Goal: Find specific page/section: Find specific page/section

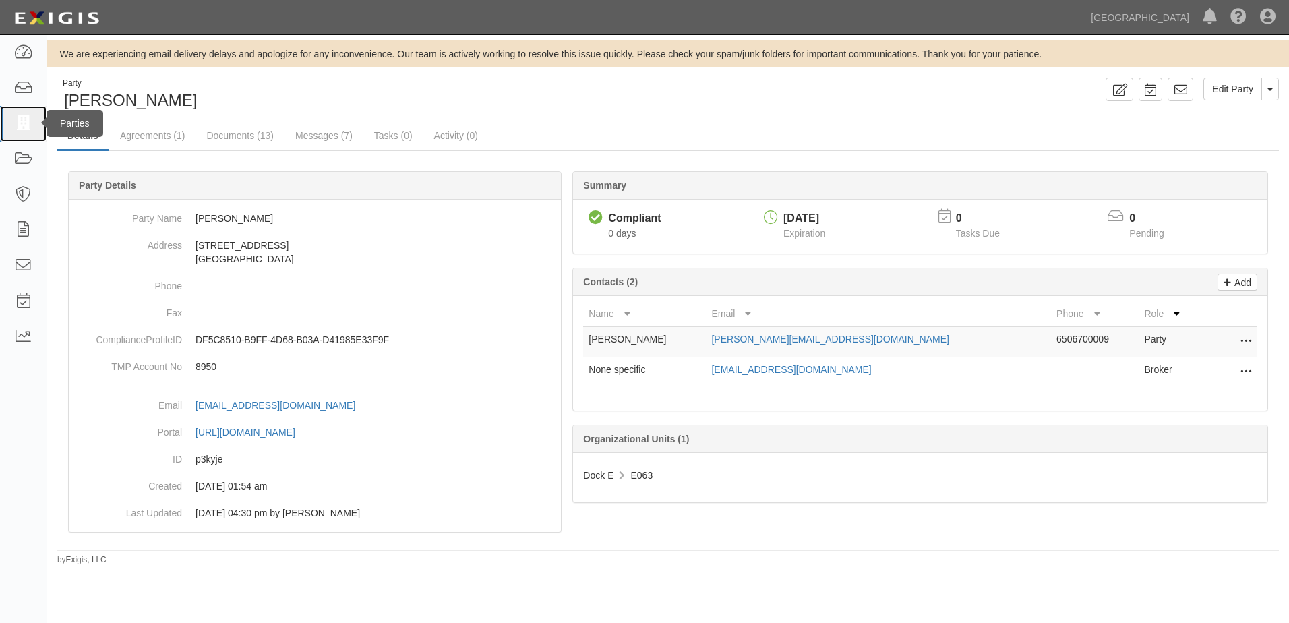
click at [29, 121] on icon at bounding box center [22, 124] width 19 height 16
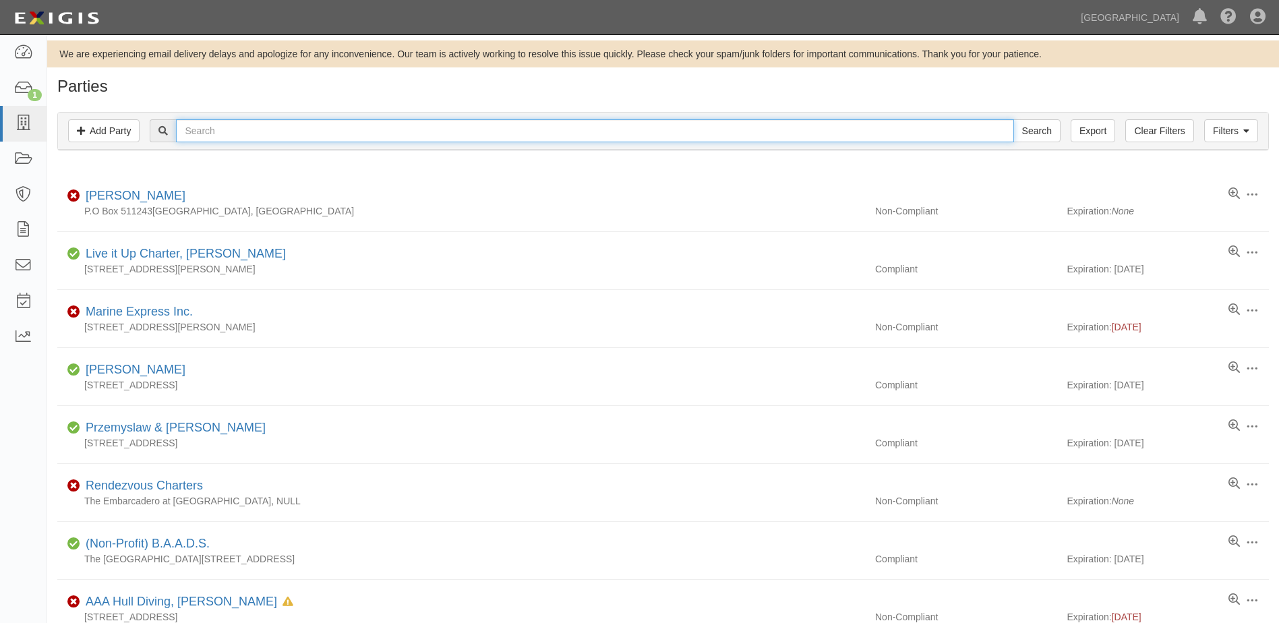
click at [247, 135] on input "text" at bounding box center [595, 130] width 838 height 23
type input "liu"
click at [1014, 119] on input "Search" at bounding box center [1037, 130] width 47 height 23
